Goal: Find contact information: Find contact information

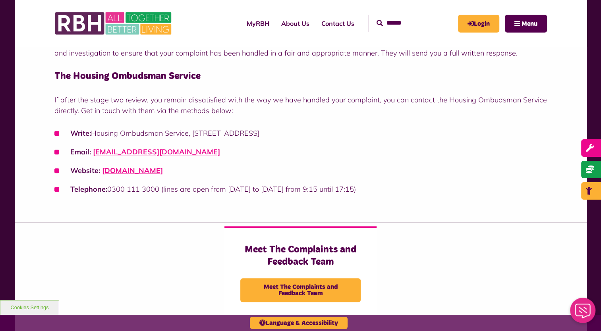
scroll to position [643, 0]
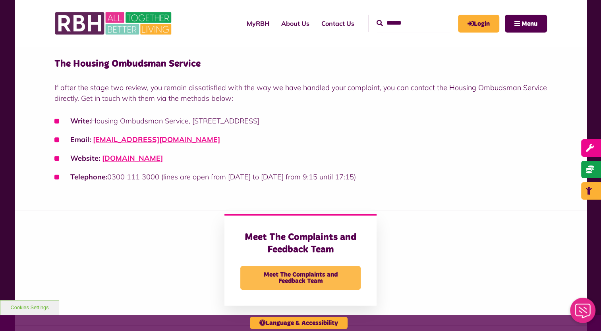
click at [305, 275] on span "Meet The Complaints and Feedback Team" at bounding box center [300, 278] width 120 height 24
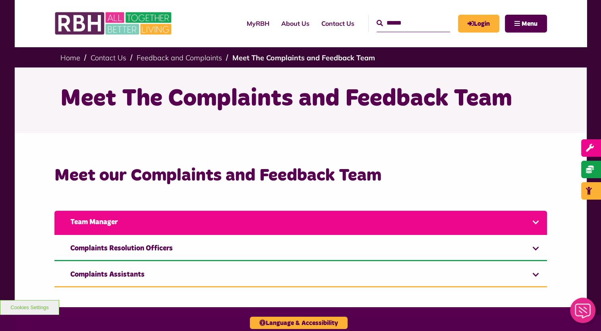
click at [533, 227] on link "Team Manager" at bounding box center [300, 223] width 493 height 24
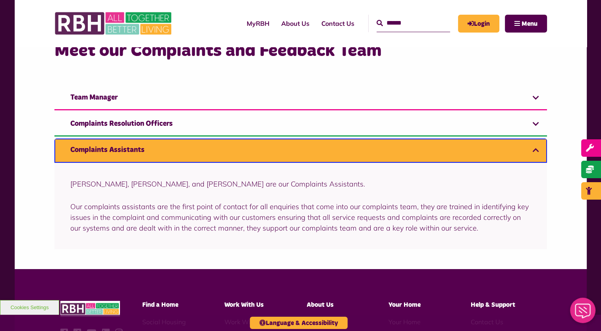
scroll to position [128, 0]
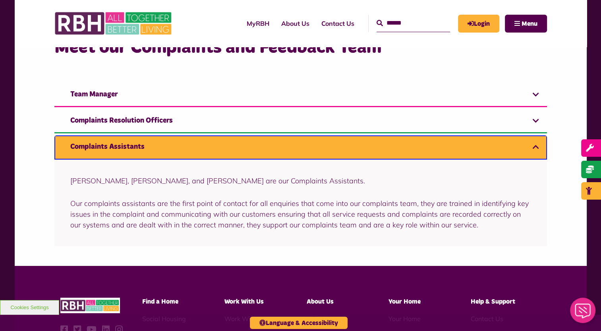
click at [534, 146] on link "Complaints Assistants" at bounding box center [300, 148] width 493 height 24
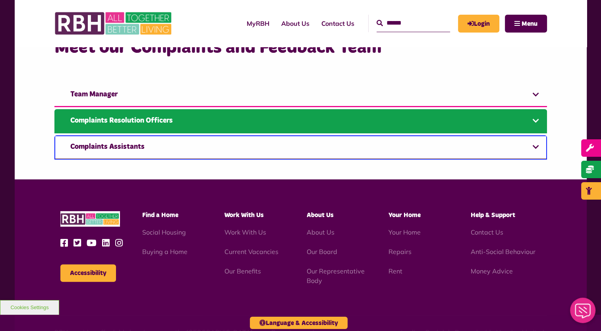
click at [535, 122] on link "Complaints Resolution Officers" at bounding box center [300, 121] width 493 height 24
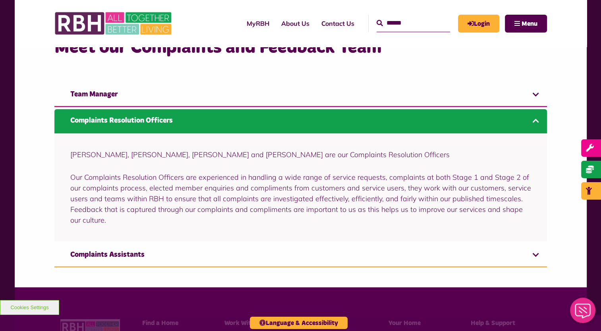
click at [535, 122] on link "Complaints Resolution Officers" at bounding box center [300, 121] width 493 height 24
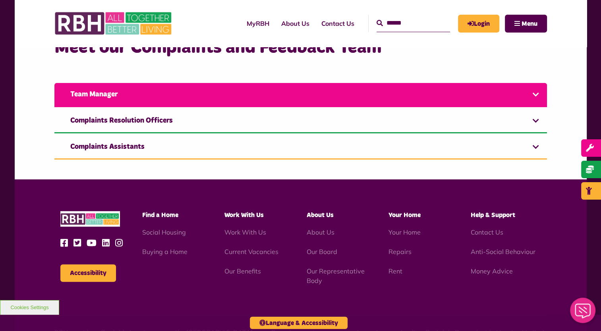
click at [537, 96] on link "Team Manager" at bounding box center [300, 95] width 493 height 24
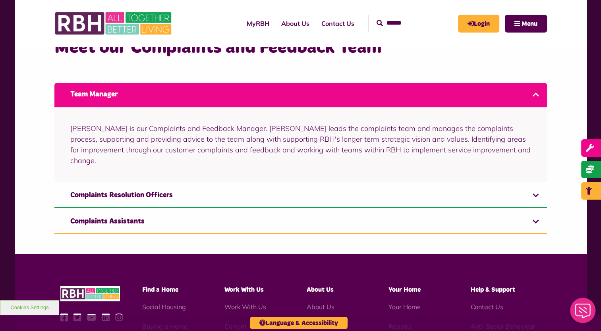
click at [537, 96] on link "Team Manager" at bounding box center [300, 95] width 493 height 24
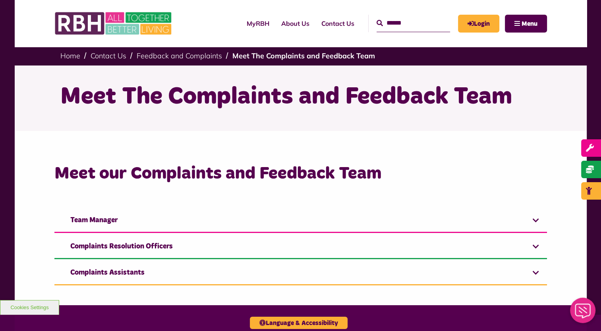
scroll to position [0, 0]
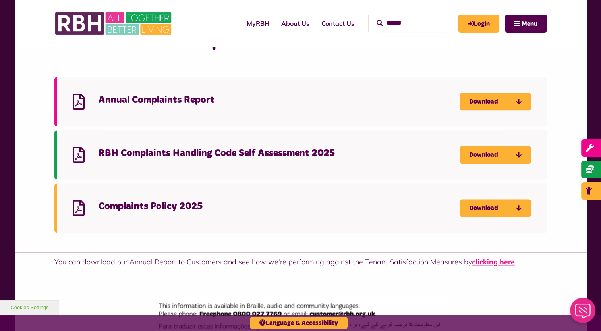
scroll to position [964, 0]
